Goal: Book appointment/travel/reservation

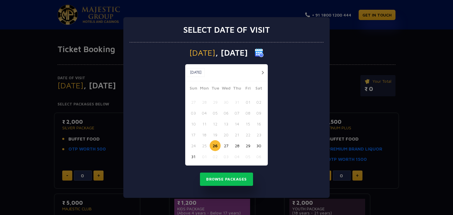
click at [262, 73] on button "button" at bounding box center [262, 72] width 7 height 7
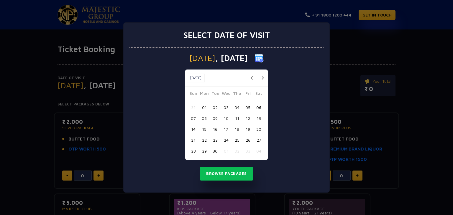
click at [262, 73] on div "[DATE] [DATE]" at bounding box center [226, 78] width 83 height 17
click at [262, 78] on button "button" at bounding box center [262, 77] width 7 height 7
click at [224, 141] on button "22" at bounding box center [226, 140] width 11 height 11
click at [217, 174] on button "Browse Packages" at bounding box center [226, 174] width 53 height 14
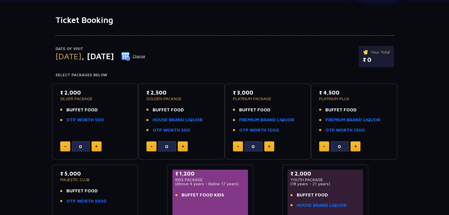
scroll to position [29, 0]
click at [180, 147] on button at bounding box center [183, 146] width 10 height 10
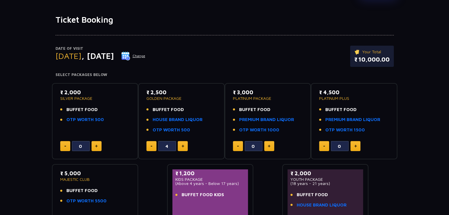
click at [180, 147] on button at bounding box center [183, 146] width 10 height 10
click at [152, 146] on img at bounding box center [151, 146] width 2 height 1
type input "6"
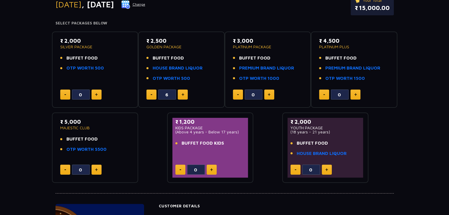
scroll to position [82, 0]
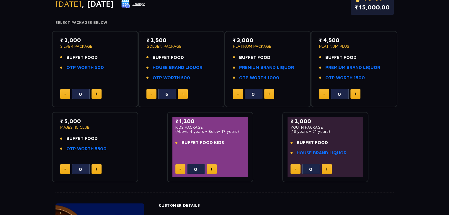
click at [211, 169] on img at bounding box center [211, 169] width 3 height 3
type input "2"
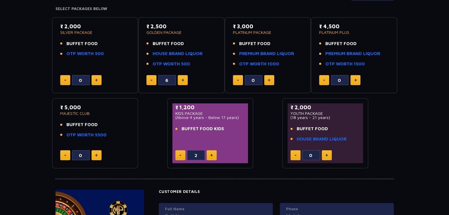
scroll to position [93, 0]
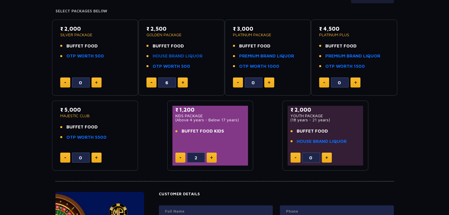
click at [198, 56] on link "HOUSE BRAND LIQUOR" at bounding box center [177, 56] width 50 height 7
